Goal: Task Accomplishment & Management: Manage account settings

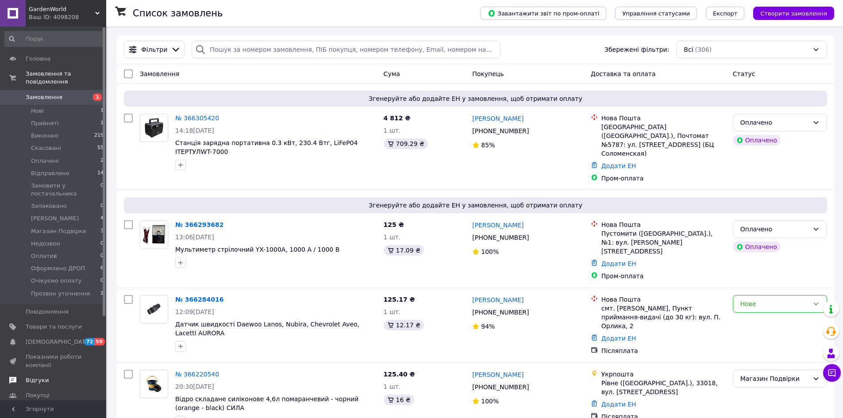
click at [54, 376] on span "Відгуки" at bounding box center [54, 380] width 56 height 8
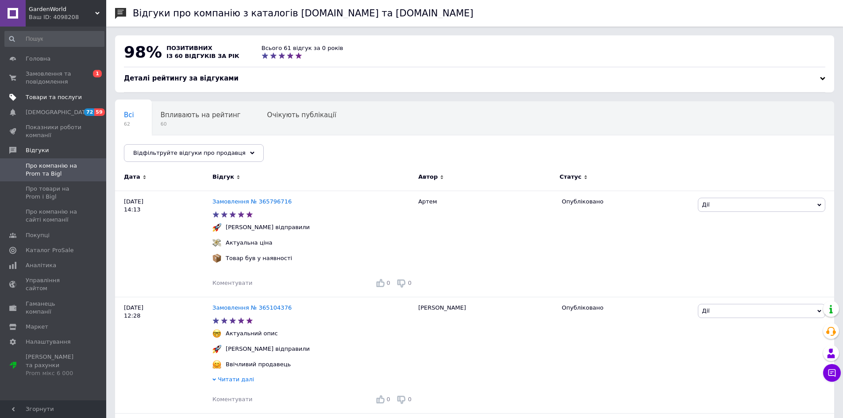
click at [56, 90] on link "Товари та послуги" at bounding box center [54, 97] width 109 height 15
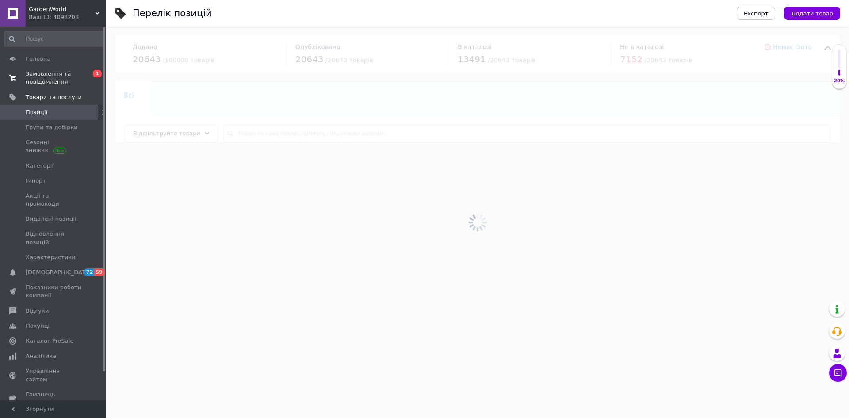
click at [61, 74] on span "Замовлення та повідомлення" at bounding box center [54, 78] width 56 height 16
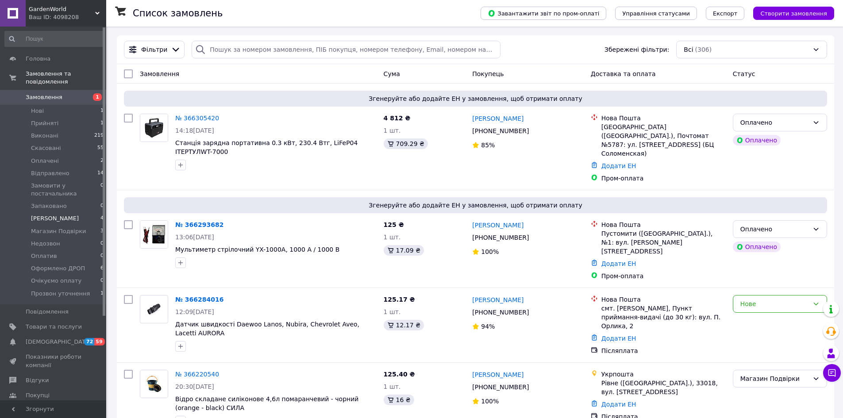
click at [78, 215] on span "[PERSON_NAME]" at bounding box center [55, 219] width 48 height 8
